Goal: Task Accomplishment & Management: Complete application form

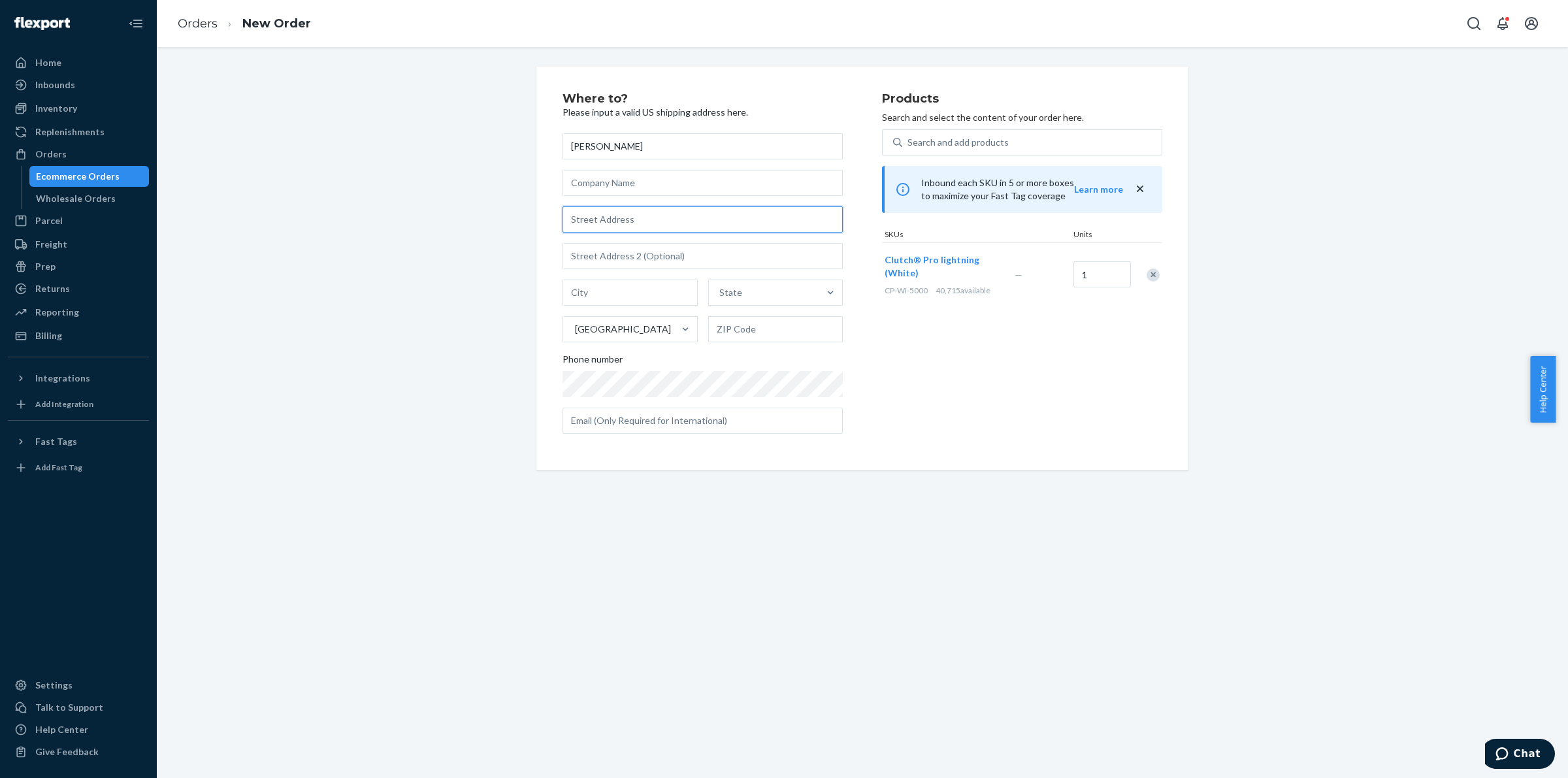
drag, startPoint x: 624, startPoint y: 218, endPoint x: 611, endPoint y: 253, distance: 37.3
click at [618, 240] on div "[PERSON_NAME] [GEOGRAPHIC_DATA] Phone number" at bounding box center [703, 283] width 280 height 301
paste input "[STREET_ADDRESS][PERSON_NAME]"
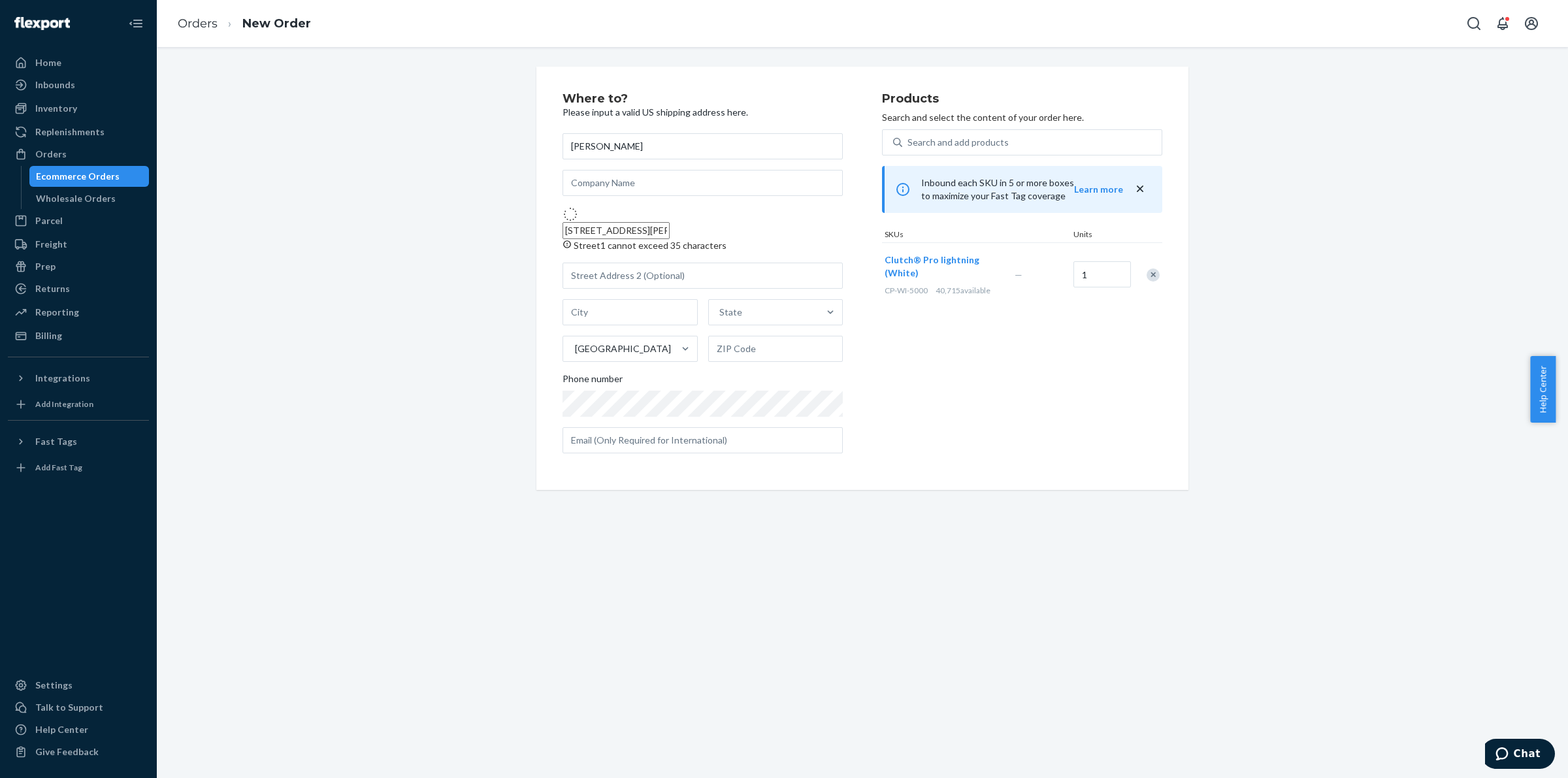
type input "[STREET_ADDRESS]"
type input "Palatine"
type input "60067"
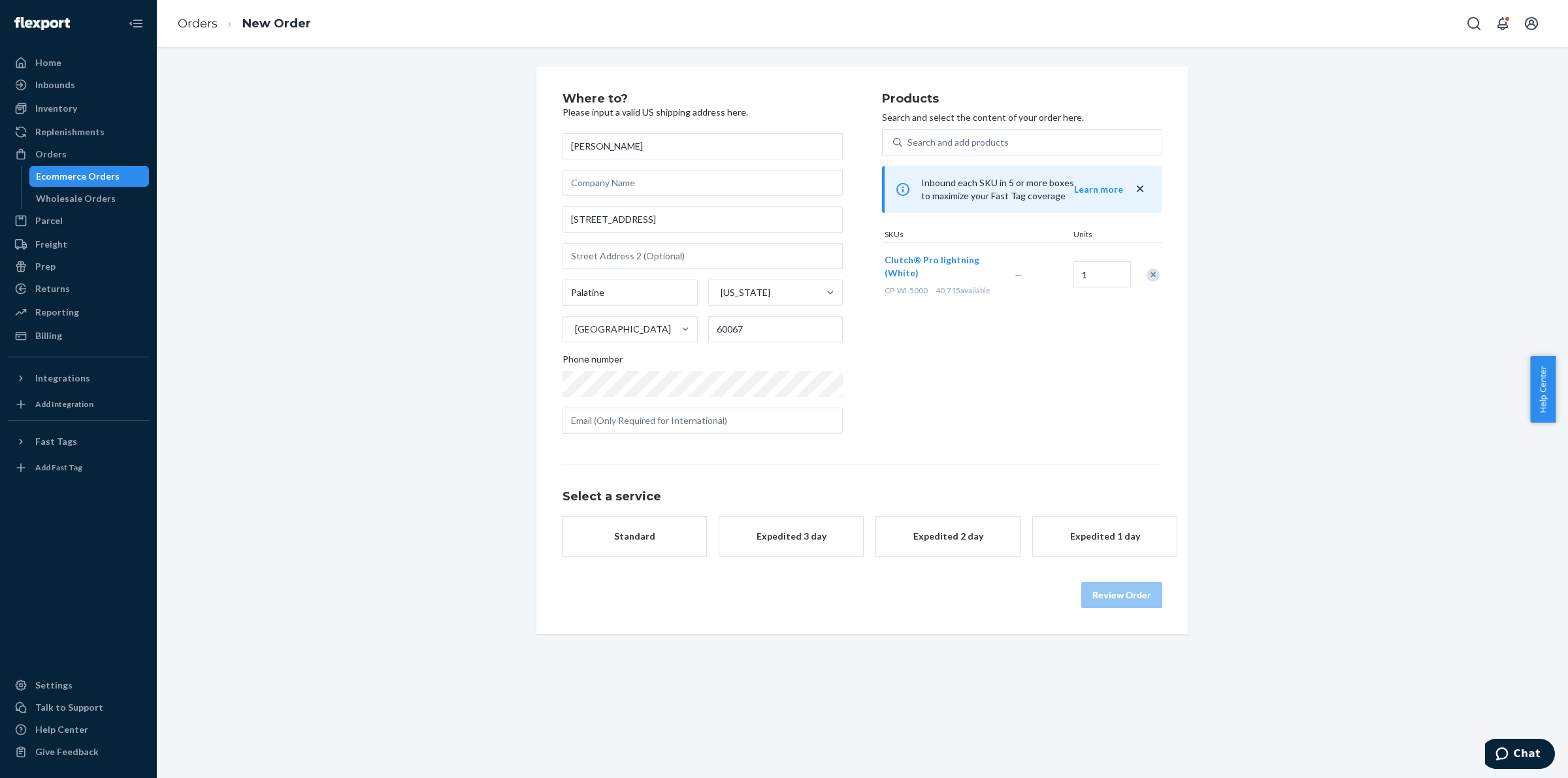
click at [651, 537] on div "Standard" at bounding box center [634, 536] width 104 height 13
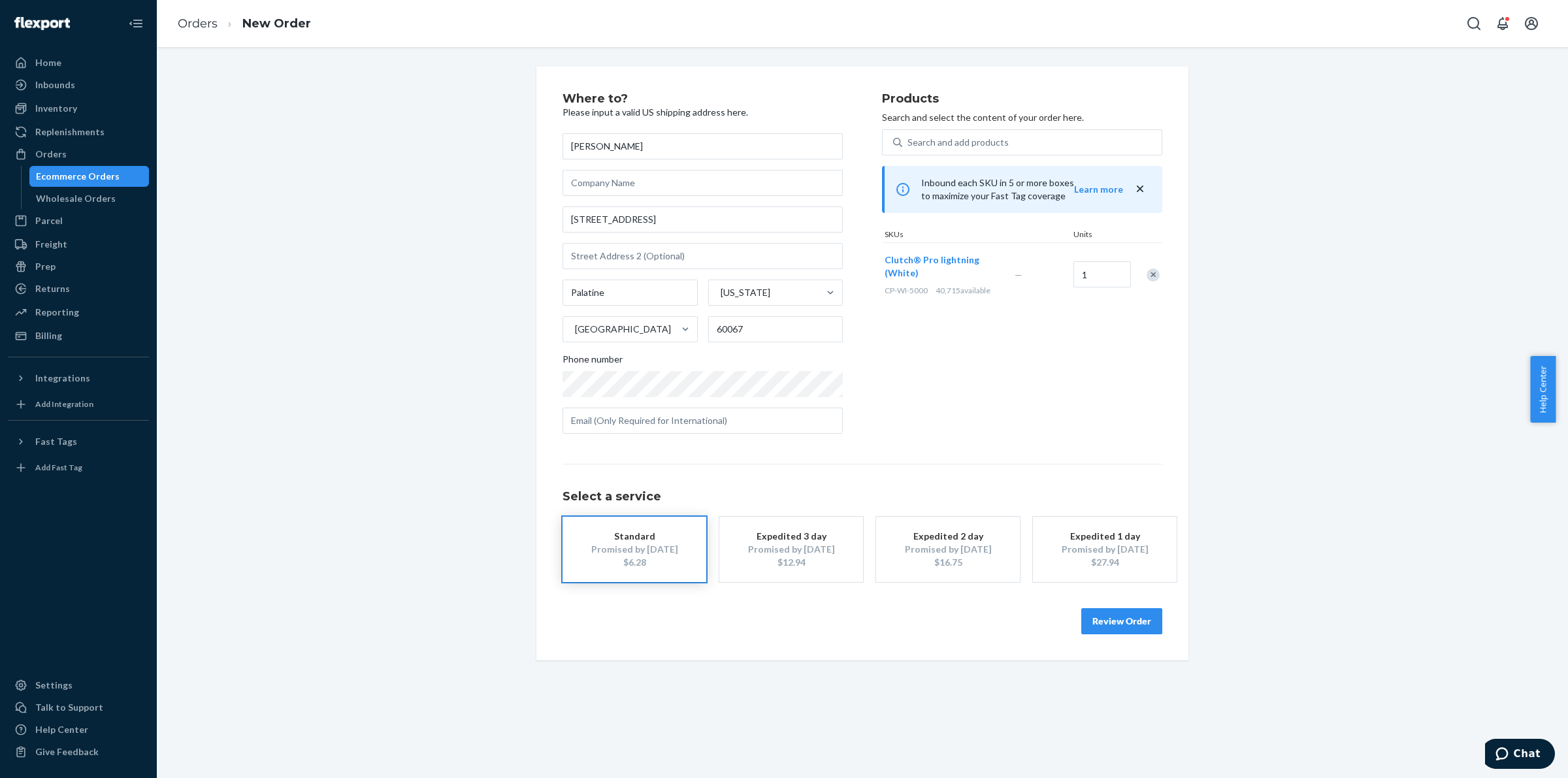
click at [1124, 619] on button "Review Order" at bounding box center [1122, 621] width 81 height 26
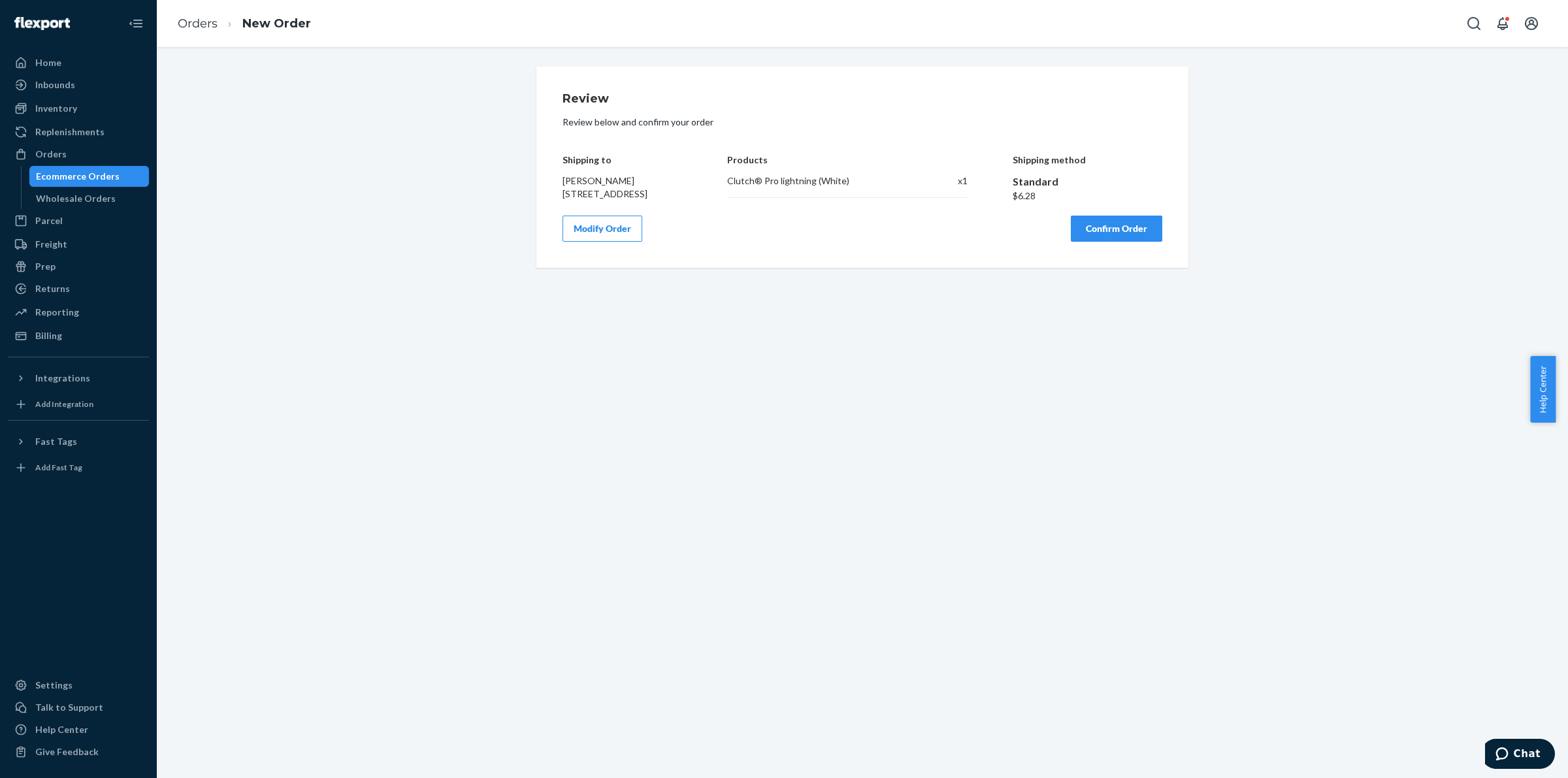
click at [1092, 233] on button "Confirm Order" at bounding box center [1116, 228] width 91 height 26
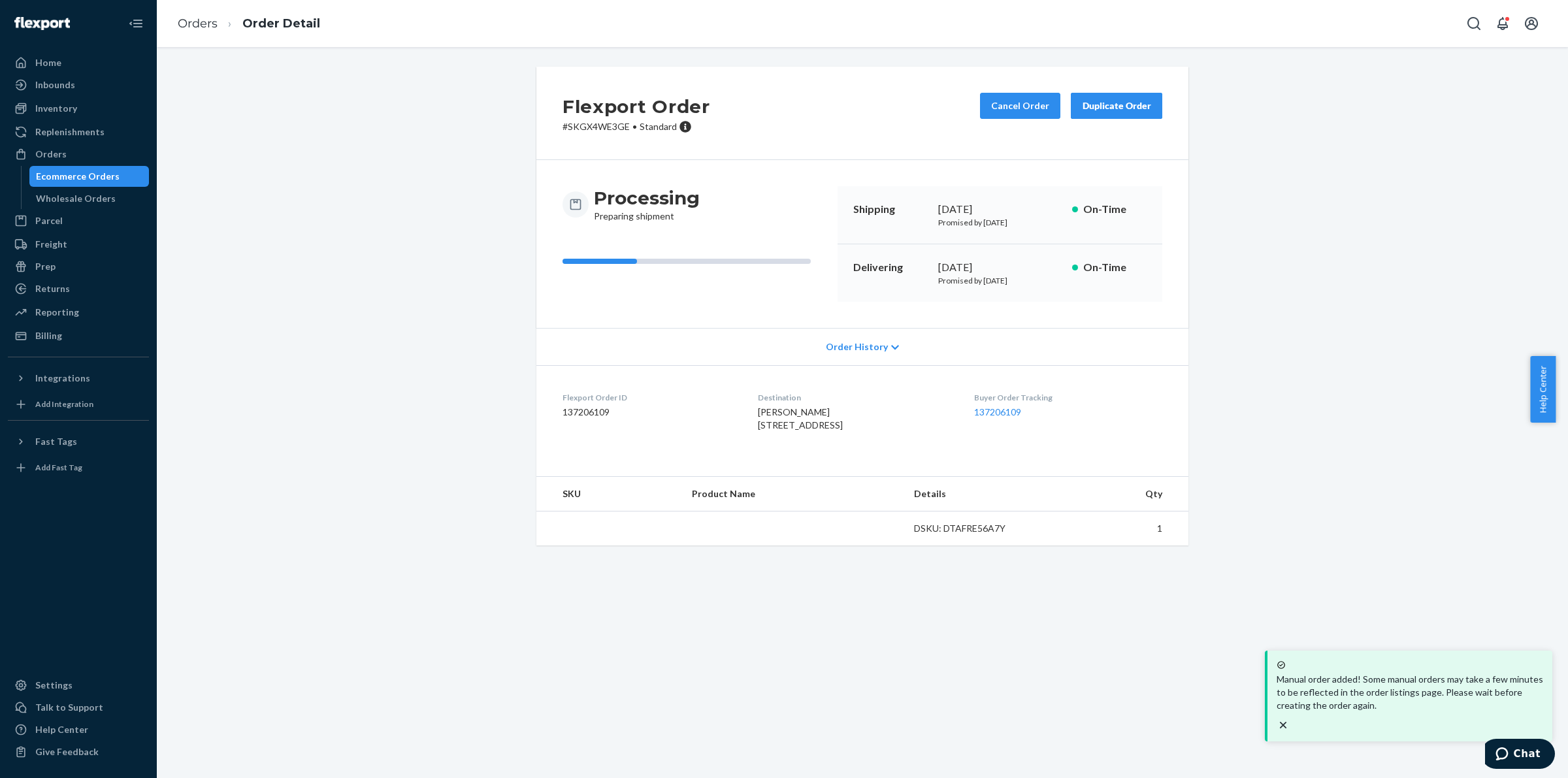
click at [585, 122] on p "# SKGX4WE3GE • Standard" at bounding box center [637, 126] width 148 height 13
copy p "SKGX4WE3GE"
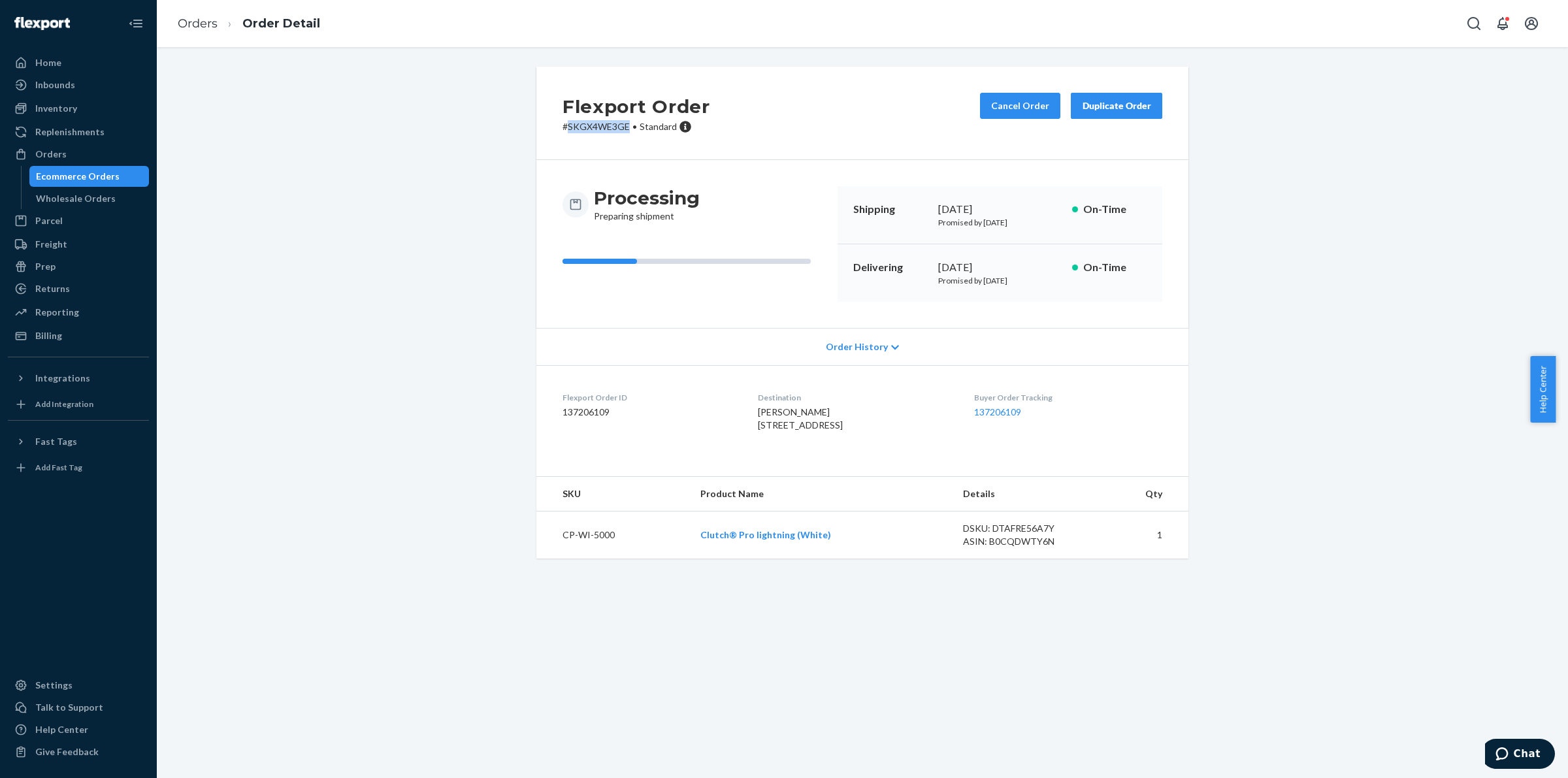
click at [102, 171] on div "Ecommerce Orders" at bounding box center [78, 176] width 84 height 13
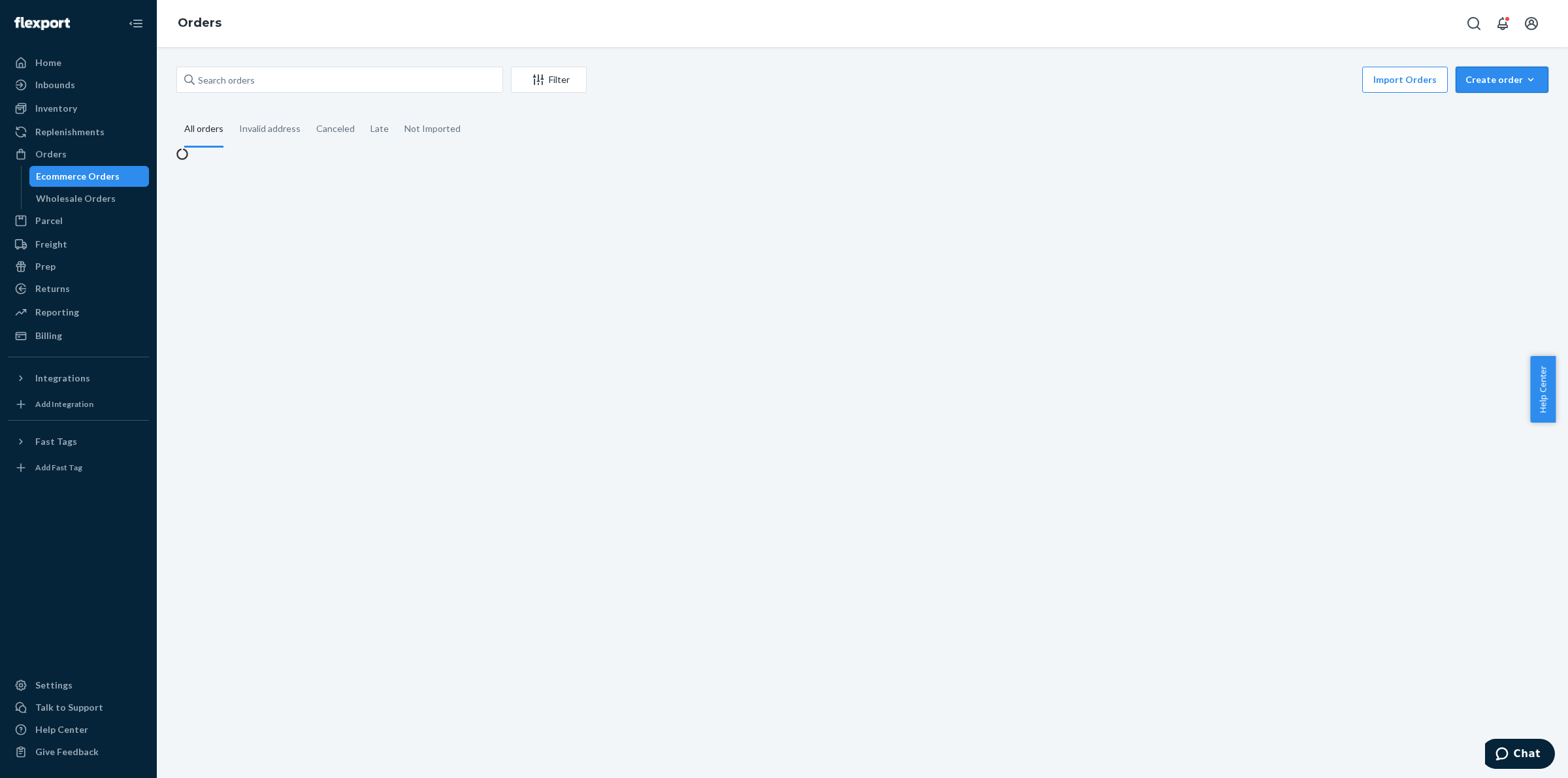
click at [1471, 71] on button "Create order Ecommerce order Removal order" at bounding box center [1502, 80] width 93 height 26
click at [1483, 102] on button "Ecommerce order" at bounding box center [1522, 111] width 126 height 28
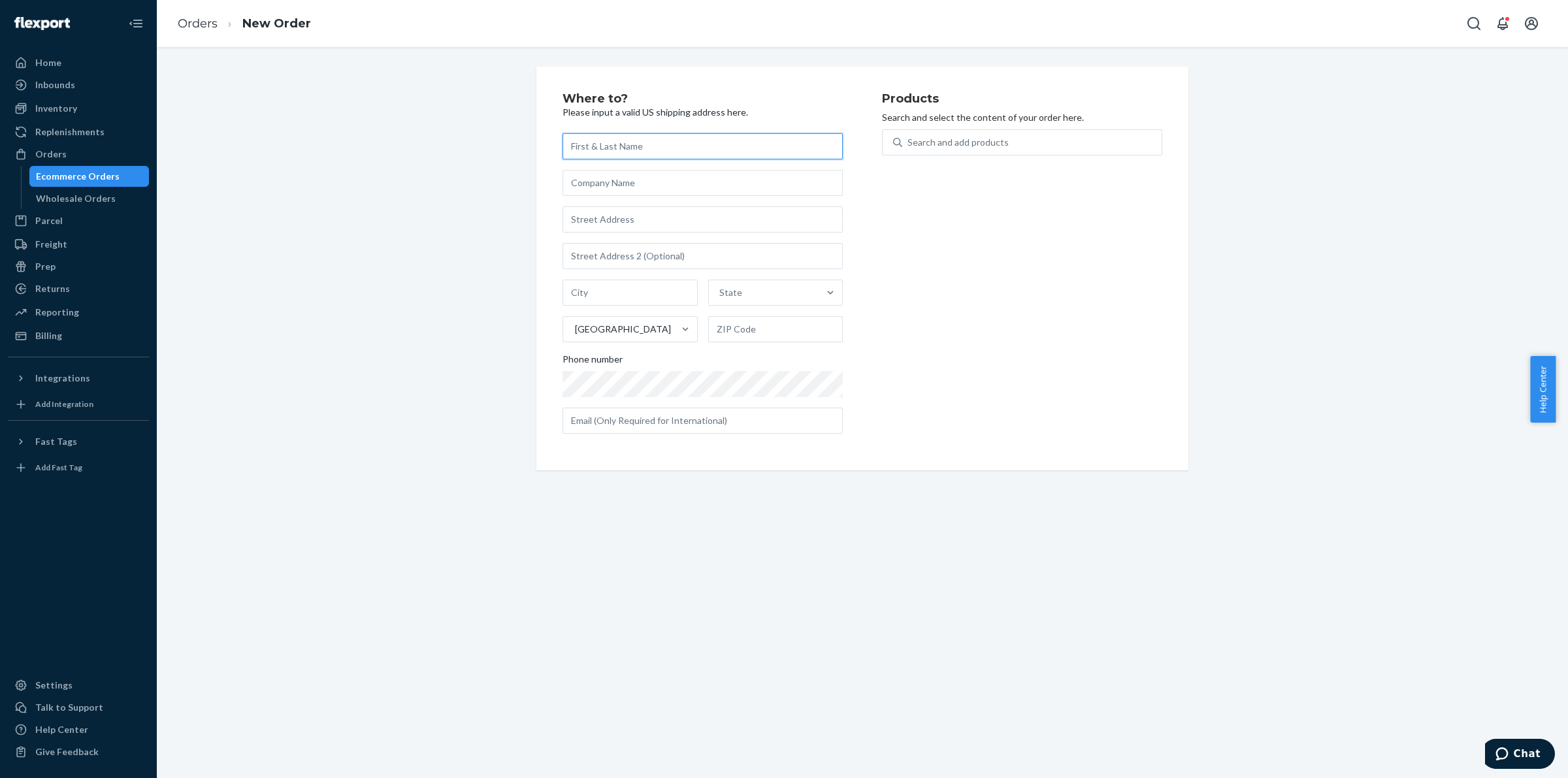
paste input "[PERSON_NAME] [STREET_ADDRESS]"
click at [632, 149] on input "[PERSON_NAME] [STREET_ADDRESS]" at bounding box center [616, 146] width 107 height 17
drag, startPoint x: 632, startPoint y: 149, endPoint x: 876, endPoint y: 155, distance: 244.1
click at [876, 155] on div "Where to? Please input a valid US shipping address here. [PERSON_NAME] [STREET_…" at bounding box center [863, 275] width 600 height 365
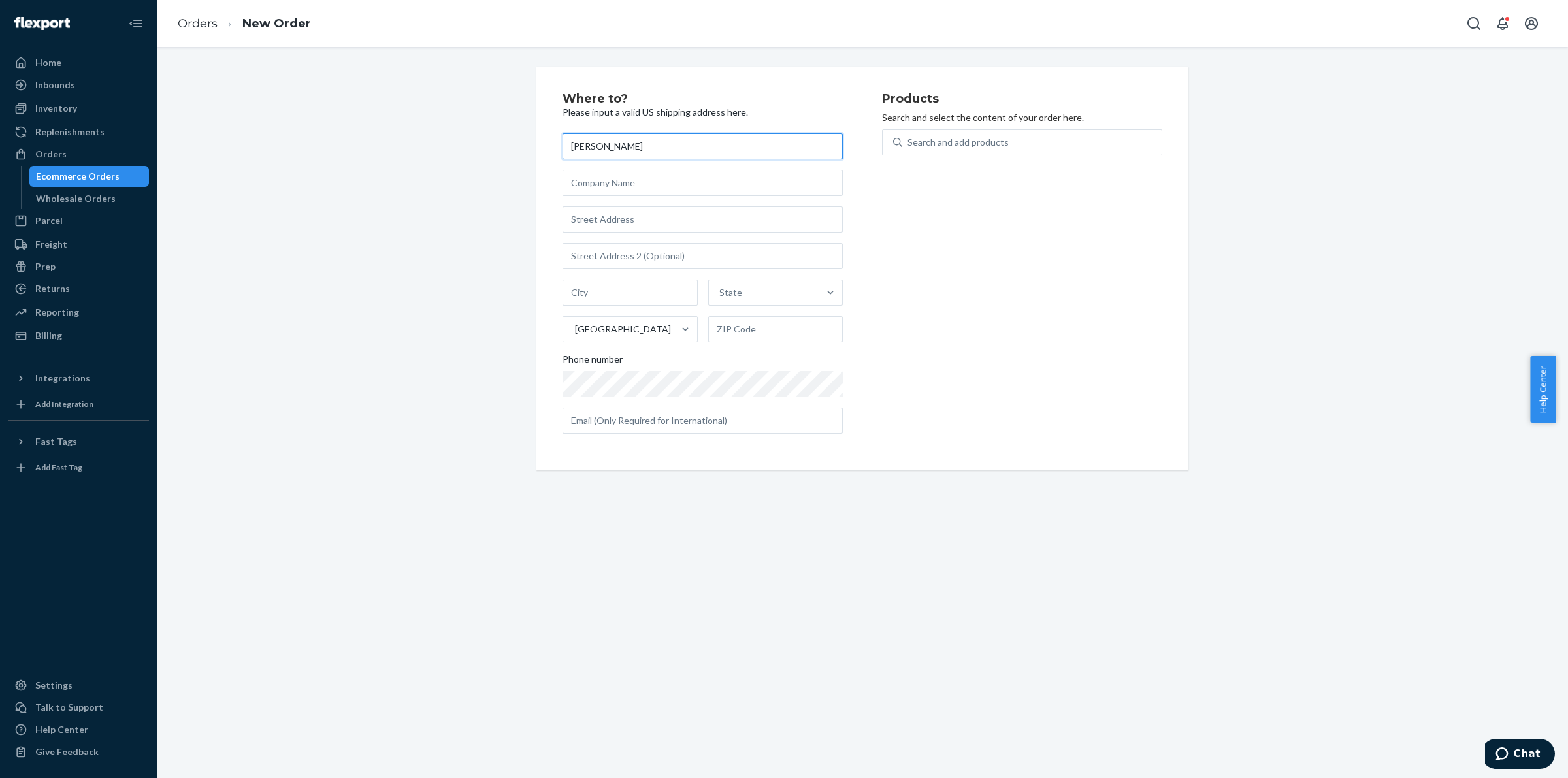
scroll to position [0, 0]
type input "[PERSON_NAME]"
click at [641, 228] on input "text" at bounding box center [703, 219] width 280 height 26
paste input "[STREET_ADDRESS]"
type input "1825 [GEOGRAPHIC_DATA]"
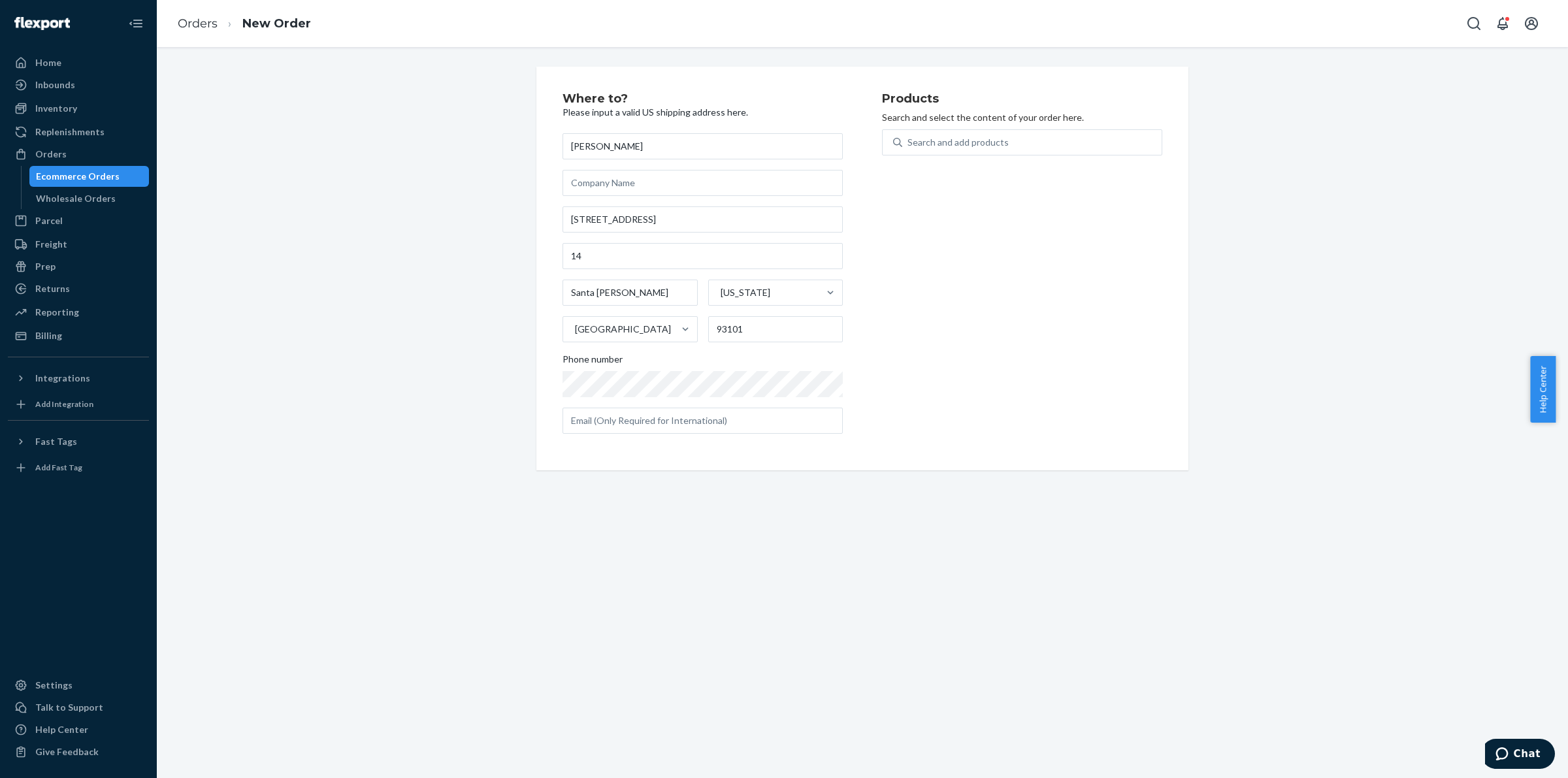
type input "14"
type input "Santa [PERSON_NAME]"
type input "93101"
click at [570, 258] on input "14" at bounding box center [703, 256] width 280 height 26
click at [563, 253] on input "14" at bounding box center [703, 256] width 280 height 26
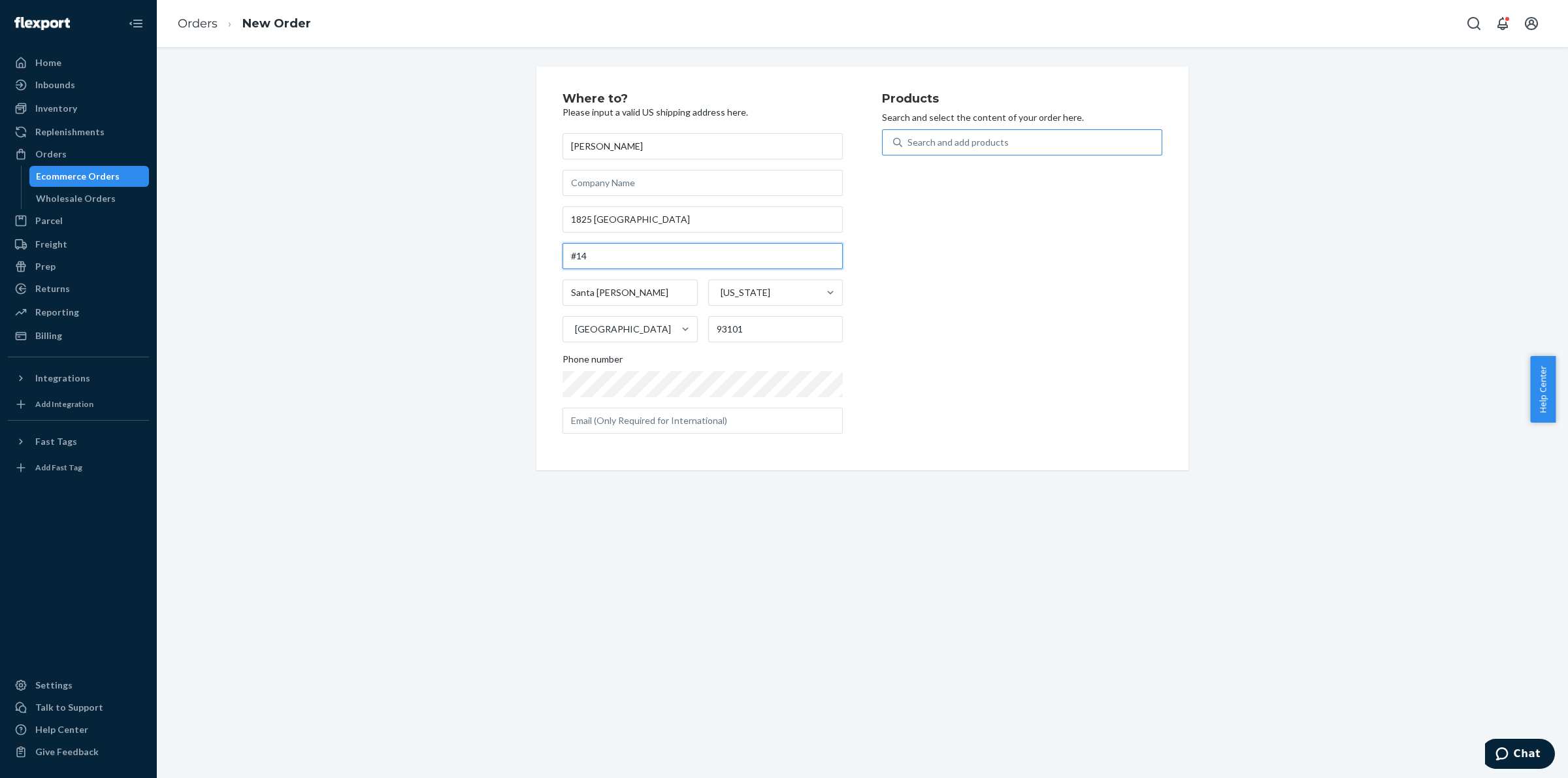
type input "#14"
click at [939, 131] on div "Search and add products" at bounding box center [1032, 142] width 260 height 24
click at [909, 136] on input "Search and add products" at bounding box center [909, 142] width 2 height 13
click at [950, 121] on p "Search and select the content of your order here." at bounding box center [1022, 117] width 280 height 13
click at [947, 139] on div "Search and add products" at bounding box center [958, 142] width 101 height 13
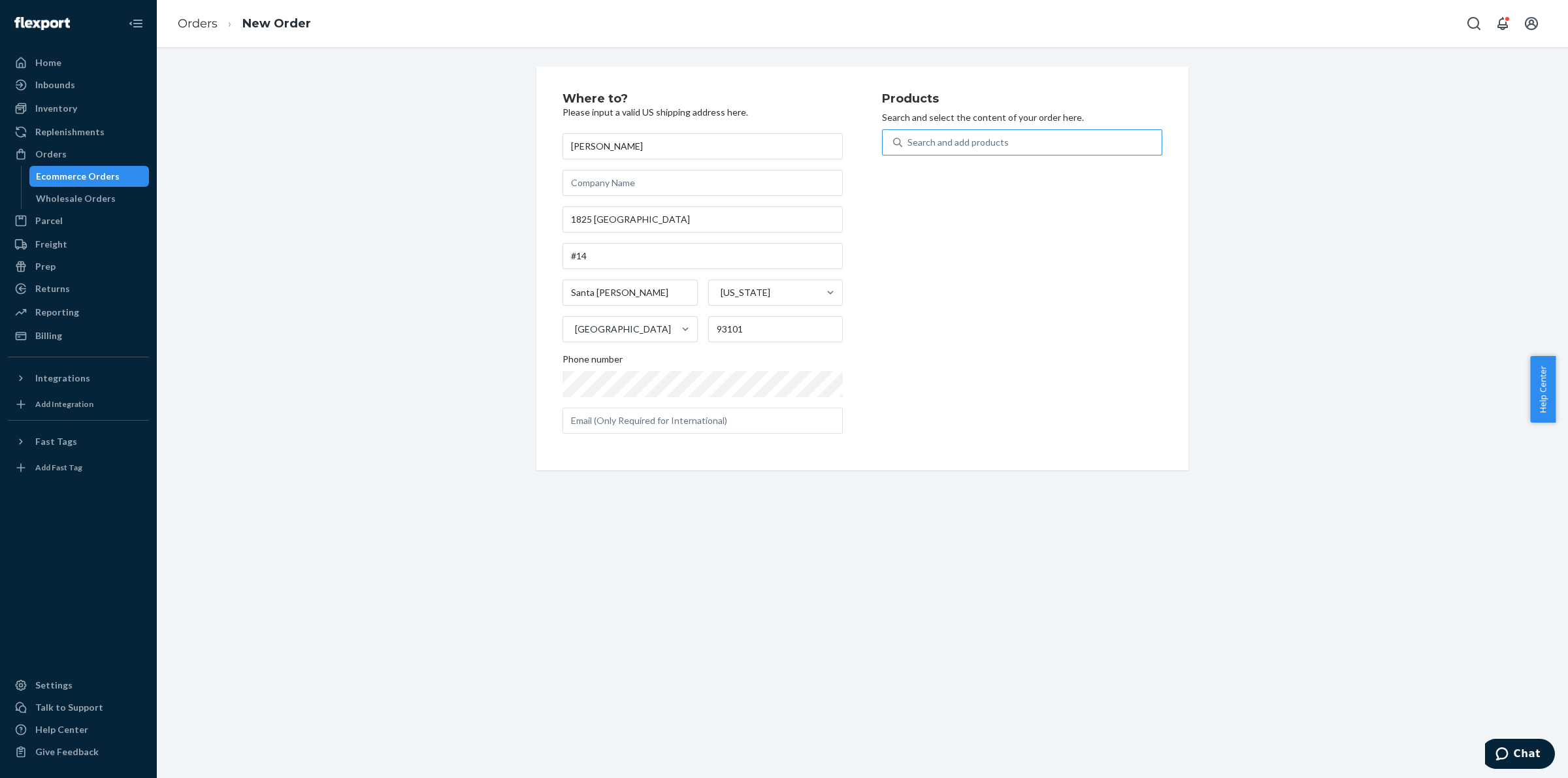
click at [909, 139] on input "Search and add products" at bounding box center [909, 142] width 2 height 13
type input "pink"
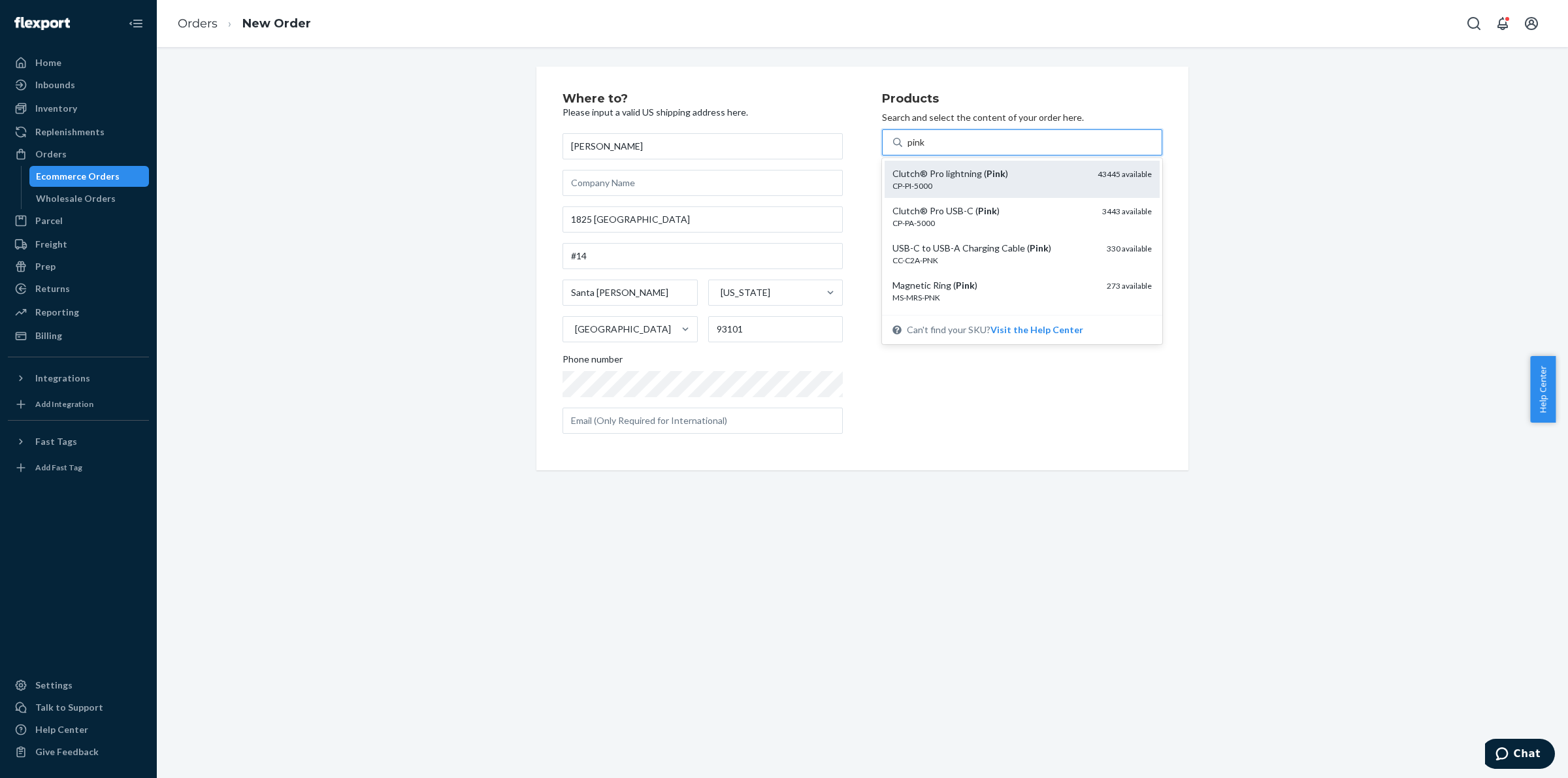
click at [1028, 185] on div "CP-PI-5000" at bounding box center [990, 186] width 195 height 11
click at [926, 149] on input "pink" at bounding box center [917, 142] width 18 height 13
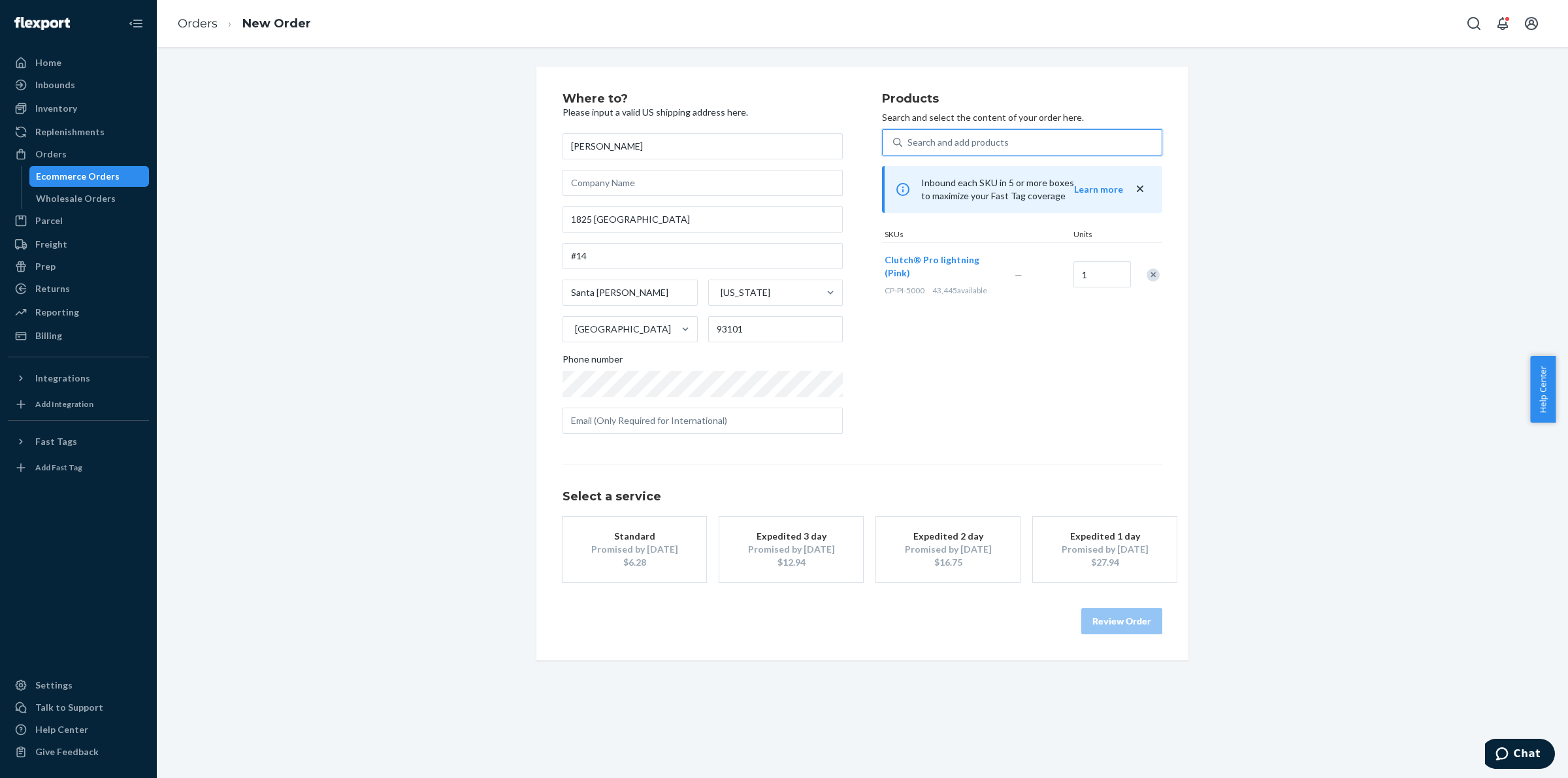
click at [654, 554] on div "Promised by [DATE]" at bounding box center [634, 549] width 104 height 13
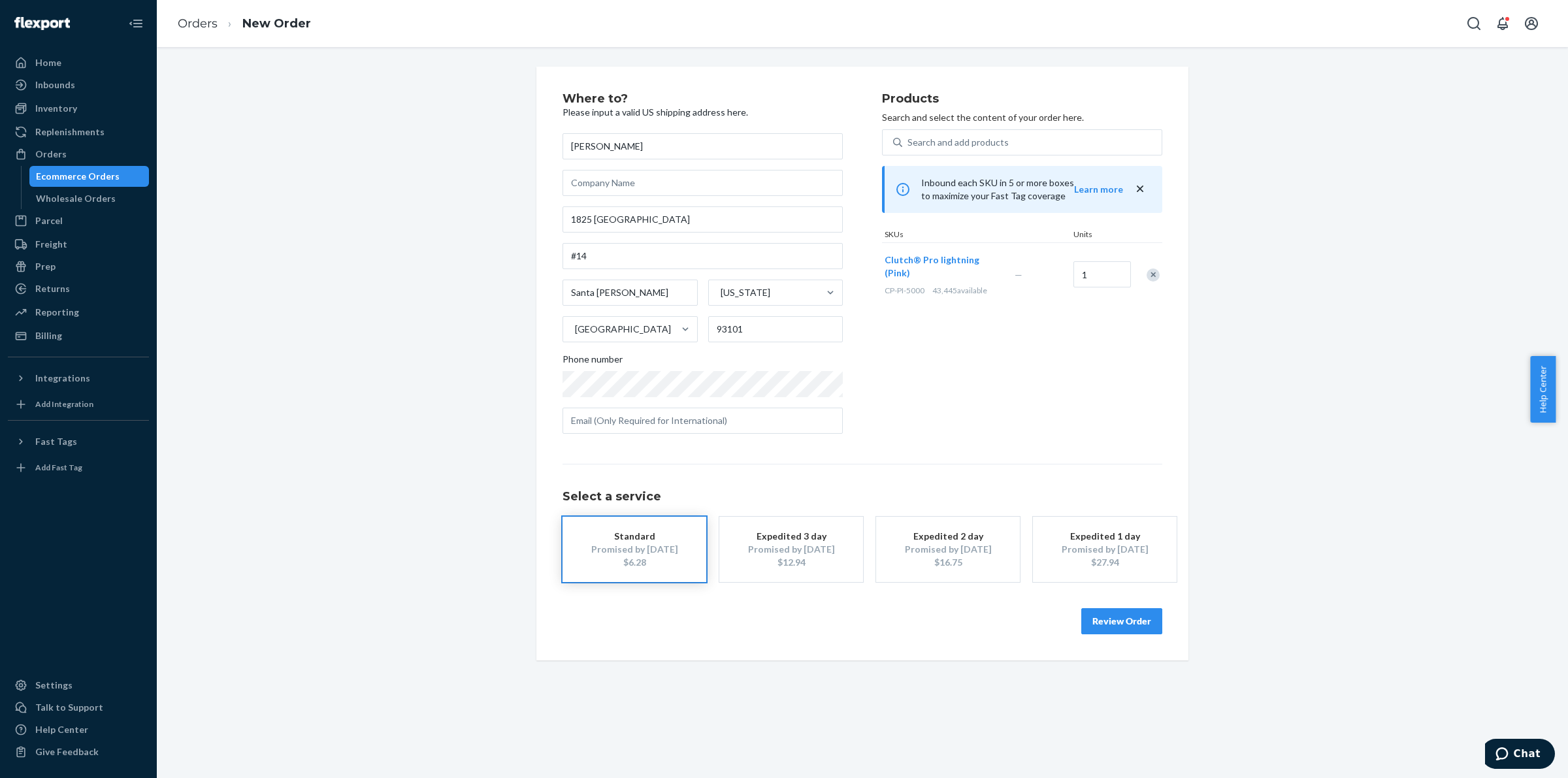
click at [1123, 616] on button "Review Order" at bounding box center [1122, 621] width 81 height 26
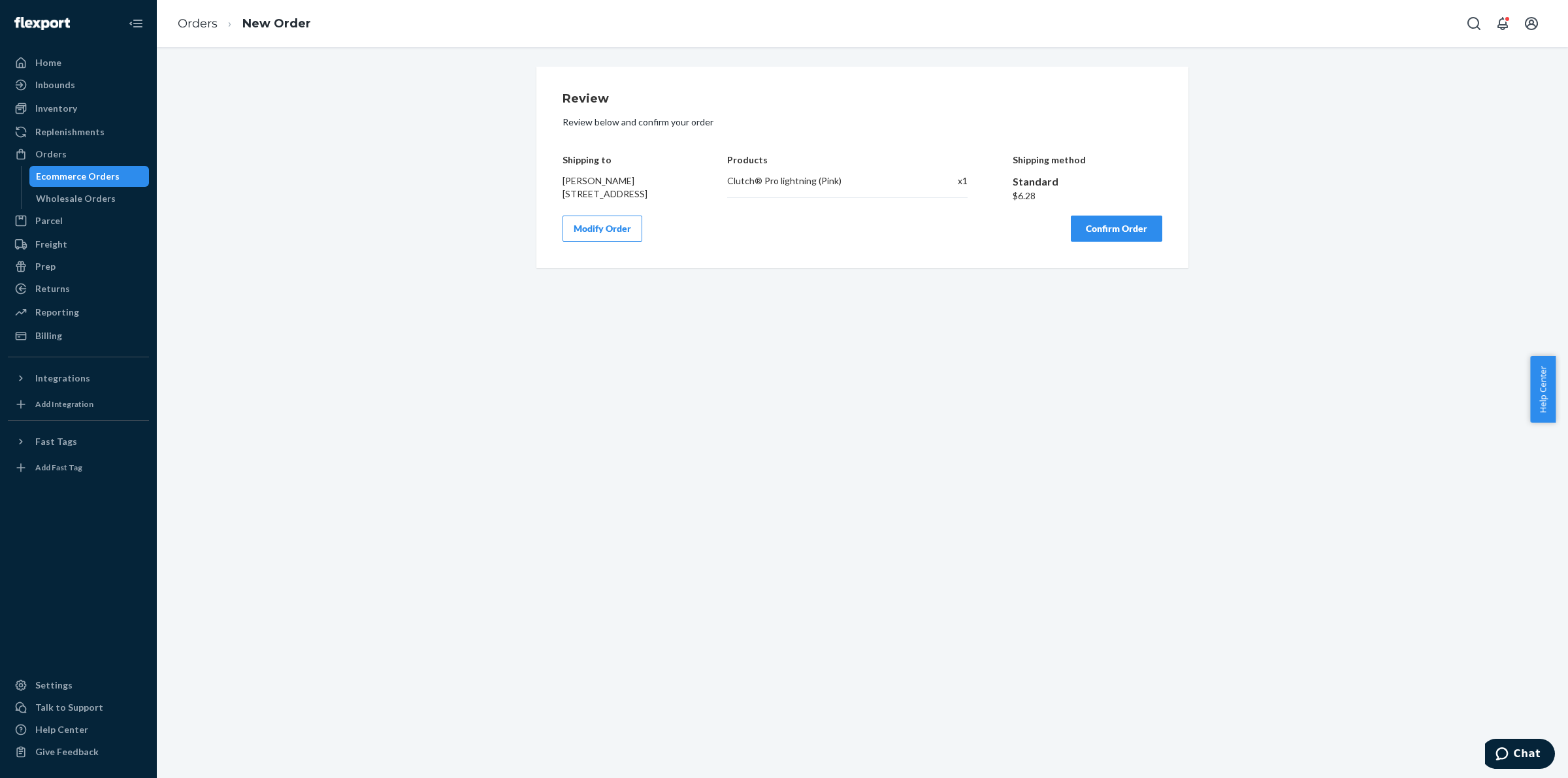
click at [1103, 241] on button "Confirm Order" at bounding box center [1116, 228] width 91 height 26
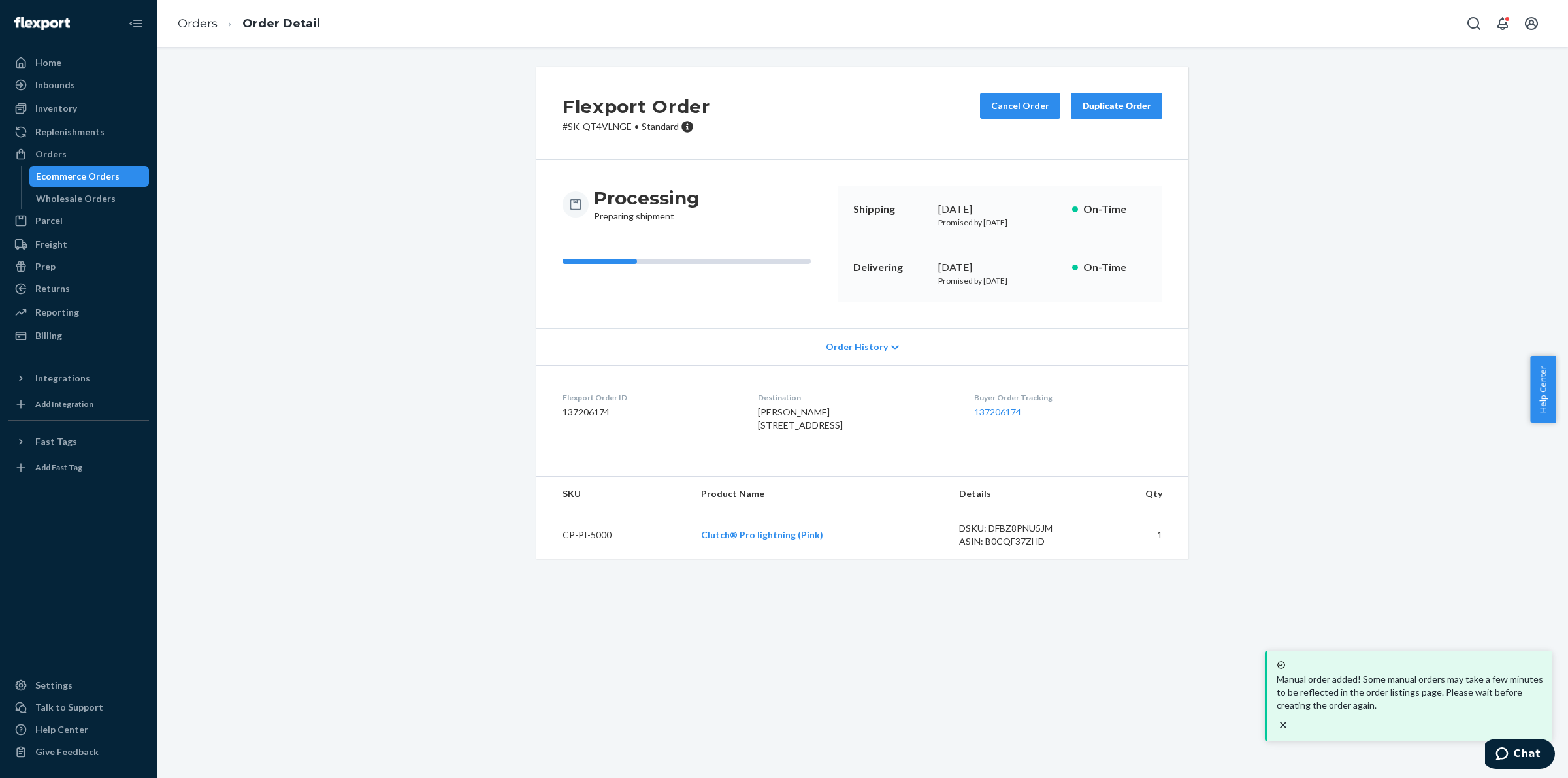
click at [601, 126] on p "# SK-QT4VLNGE • Standard" at bounding box center [637, 126] width 148 height 13
click at [564, 126] on p "# SK-QT4VLNGE • Standard" at bounding box center [637, 126] width 148 height 13
copy p "SK-QT4VLNGE"
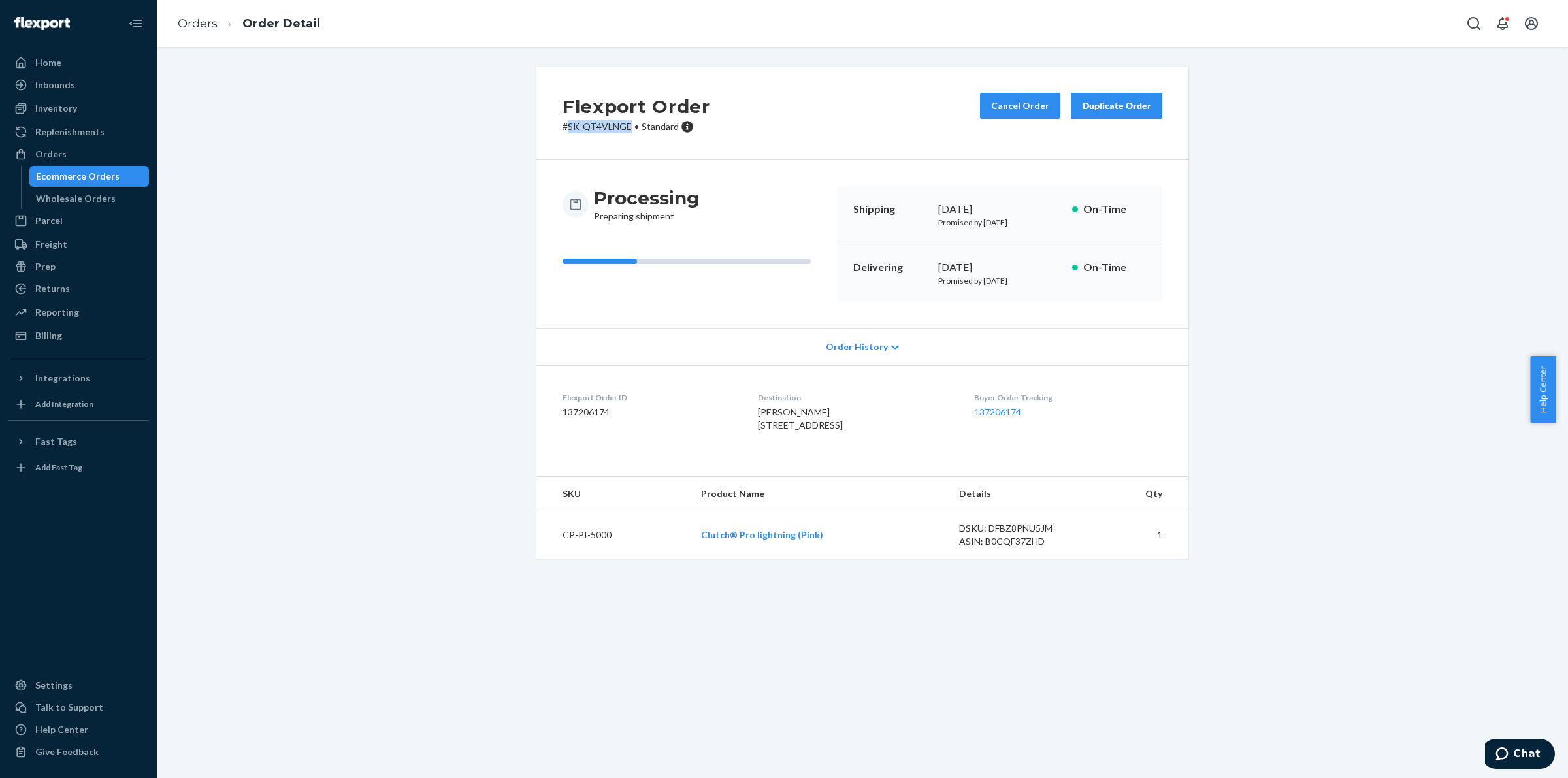
copy p "SK-QT4VLNGE"
